Goal: Task Accomplishment & Management: Complete application form

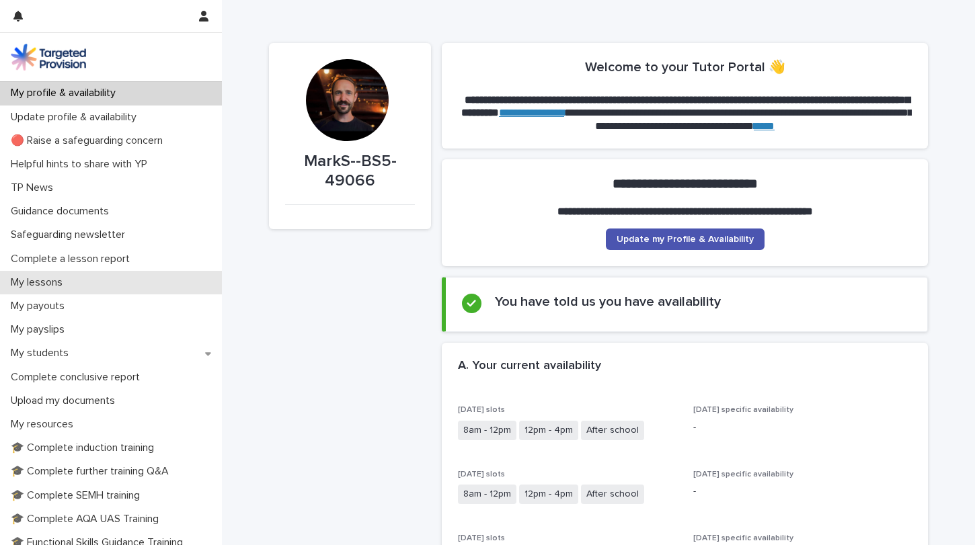
click at [36, 277] on p "My lessons" at bounding box center [39, 282] width 68 height 13
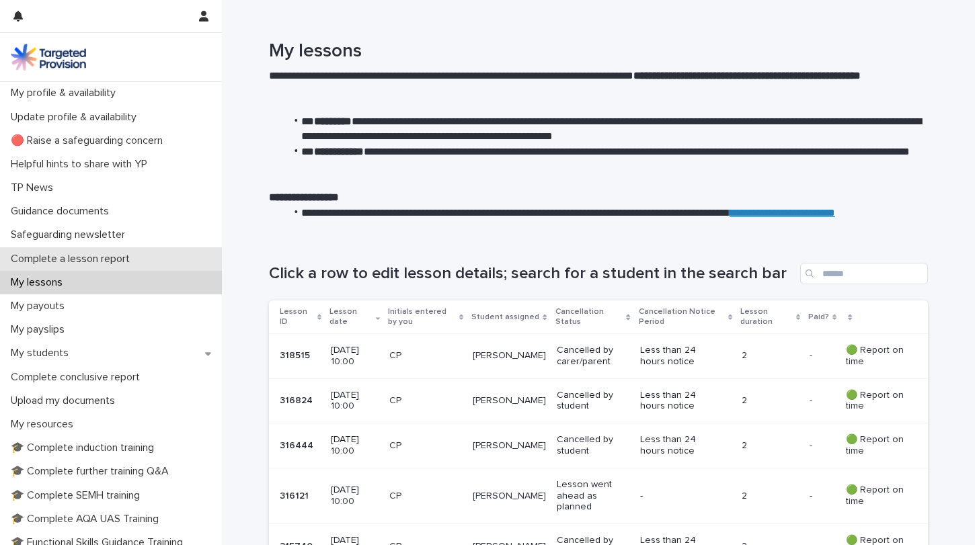
click at [38, 254] on p "Complete a lesson report" at bounding box center [72, 259] width 135 height 13
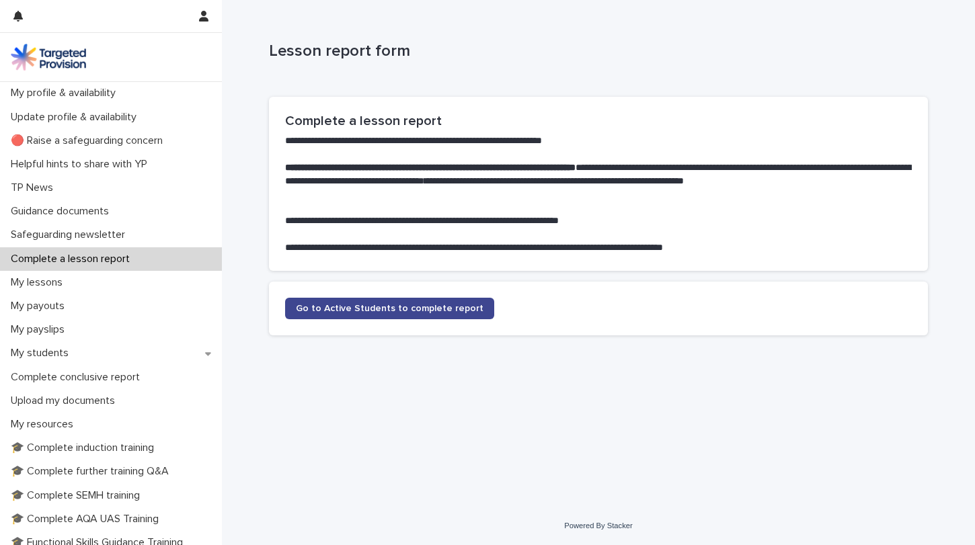
click at [335, 308] on span "Go to Active Students to complete report" at bounding box center [390, 308] width 188 height 9
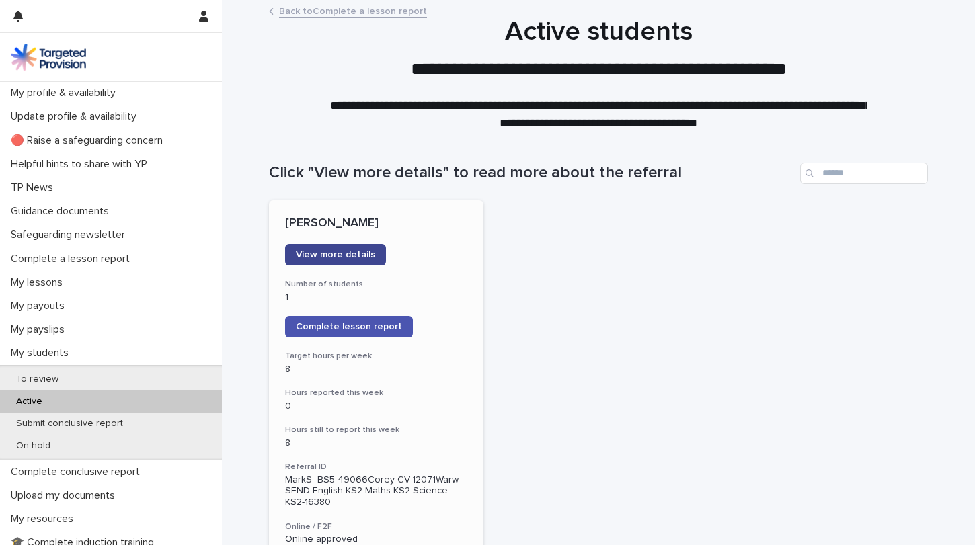
click at [316, 245] on link "View more details" at bounding box center [335, 255] width 101 height 22
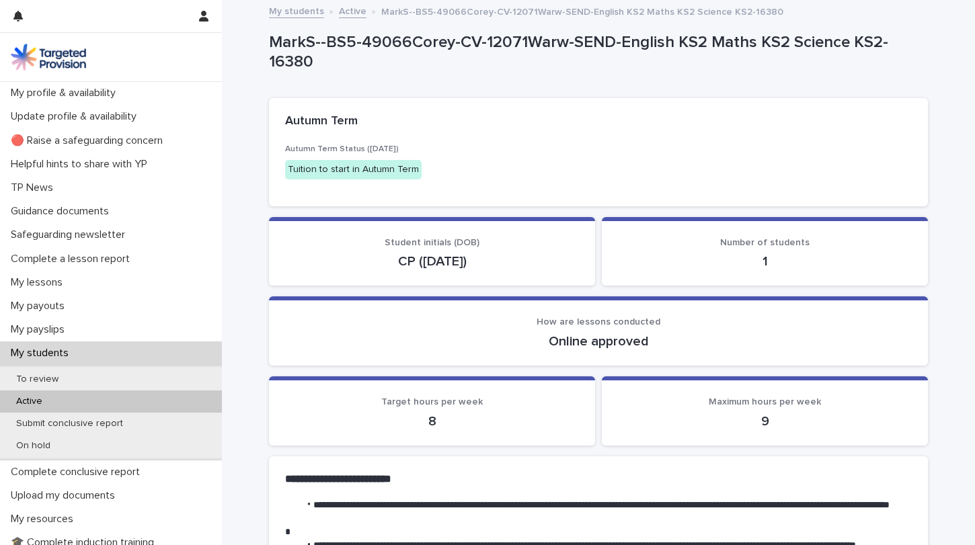
drag, startPoint x: 272, startPoint y: 63, endPoint x: 318, endPoint y: 63, distance: 46.4
click at [318, 63] on p "MarkS--BS5-49066Corey-CV-12071Warw-SEND-English KS2 Maths KS2 Science KS2-16380" at bounding box center [596, 52] width 654 height 39
drag, startPoint x: 310, startPoint y: 63, endPoint x: 265, endPoint y: 65, distance: 45.1
copy p "16380"
